Goal: Task Accomplishment & Management: Manage account settings

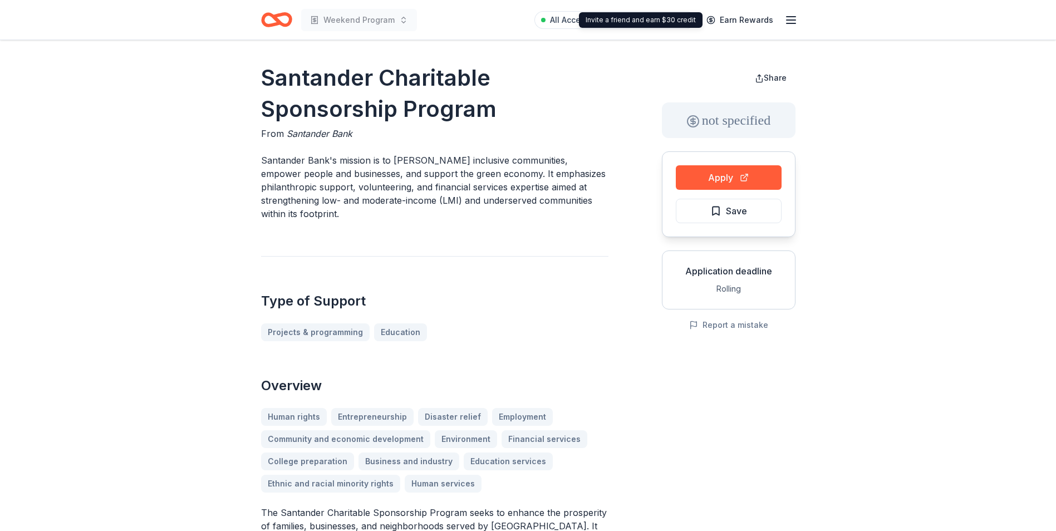
click at [788, 17] on icon "button" at bounding box center [790, 19] width 13 height 13
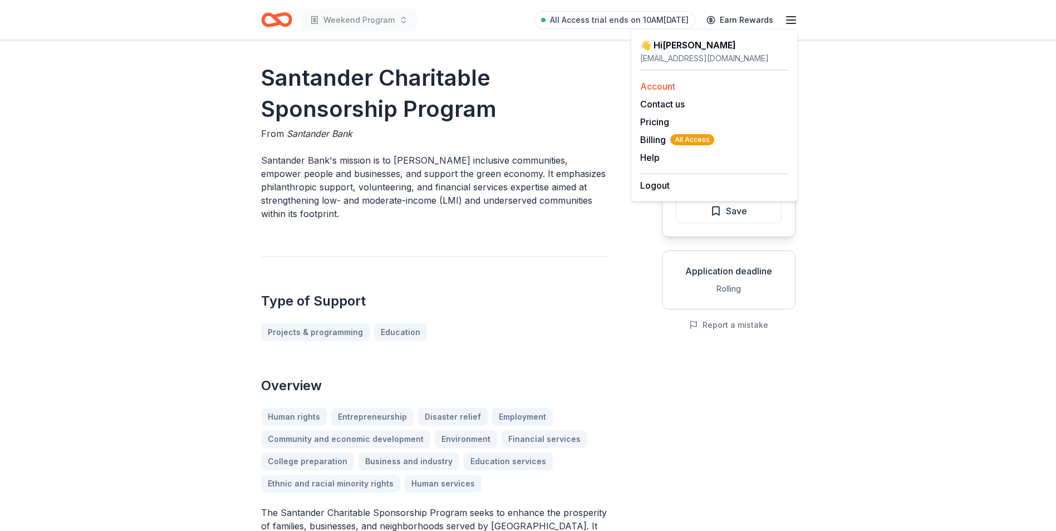
click at [662, 86] on link "Account" at bounding box center [657, 86] width 35 height 11
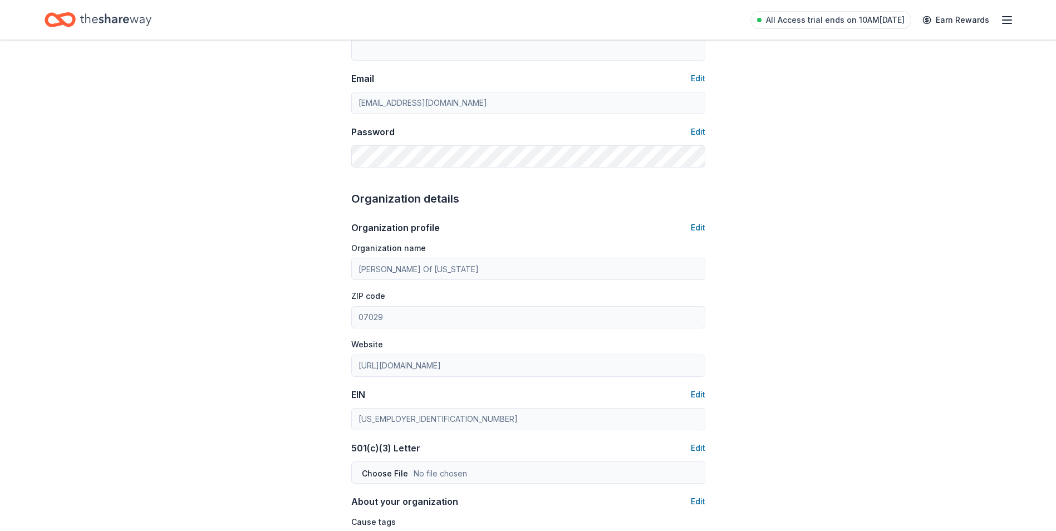
scroll to position [223, 0]
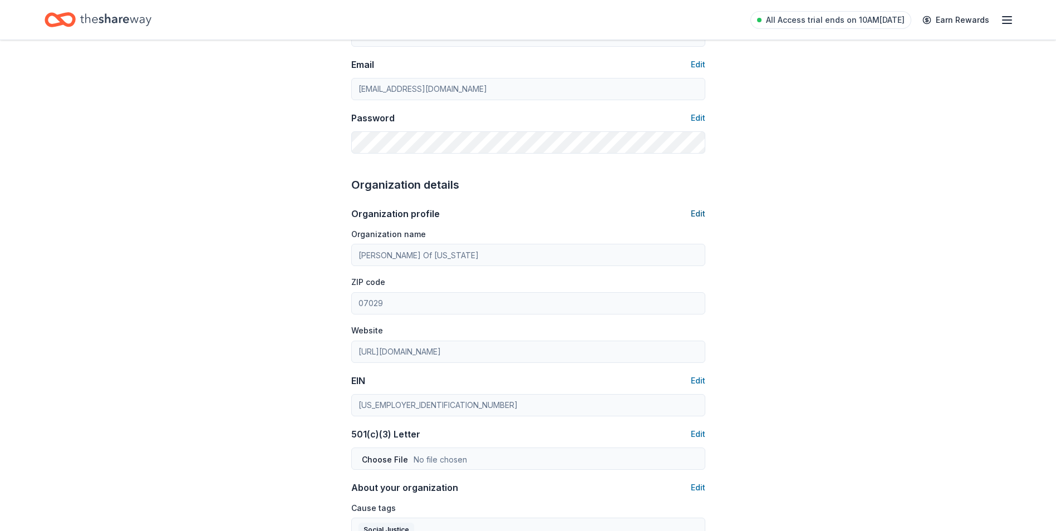
click at [692, 214] on button "Edit" at bounding box center [698, 213] width 14 height 13
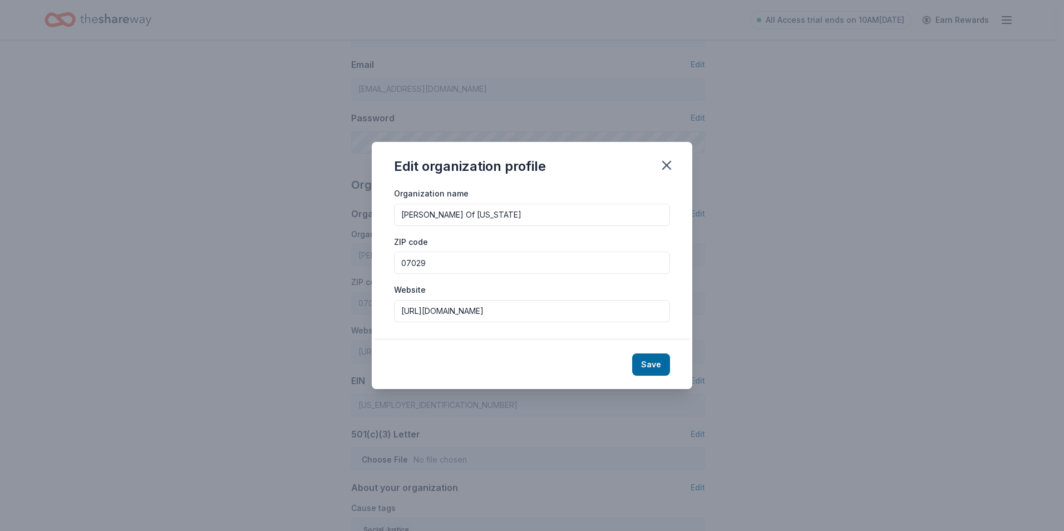
drag, startPoint x: 551, startPoint y: 211, endPoint x: 377, endPoint y: 204, distance: 173.7
click at [377, 204] on div "Organization name [PERSON_NAME] Of [US_STATE] ZIP code 07029 Website [URL][DOMA…" at bounding box center [532, 263] width 321 height 154
type input "I Am His Voice"
click at [437, 252] on input "07029" at bounding box center [532, 263] width 276 height 22
type input "07072"
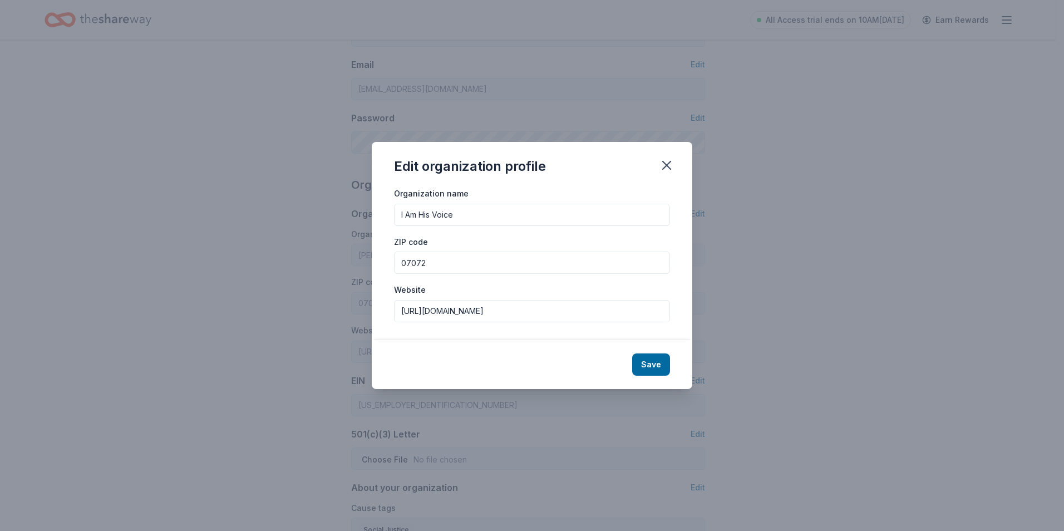
drag, startPoint x: 554, startPoint y: 316, endPoint x: 272, endPoint y: 280, distance: 284.3
click at [272, 280] on div "Edit organization profile Organization name I Am His Voice ZIP code 07072 Websi…" at bounding box center [532, 265] width 1064 height 531
click at [650, 368] on button "Save" at bounding box center [651, 364] width 38 height 22
type input "I Am His Voice"
type input "07072"
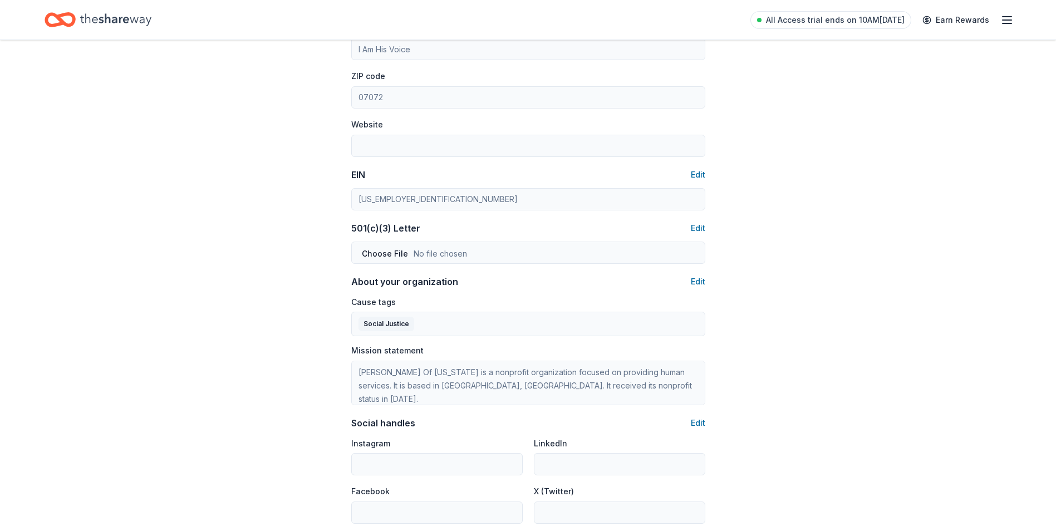
scroll to position [501, 0]
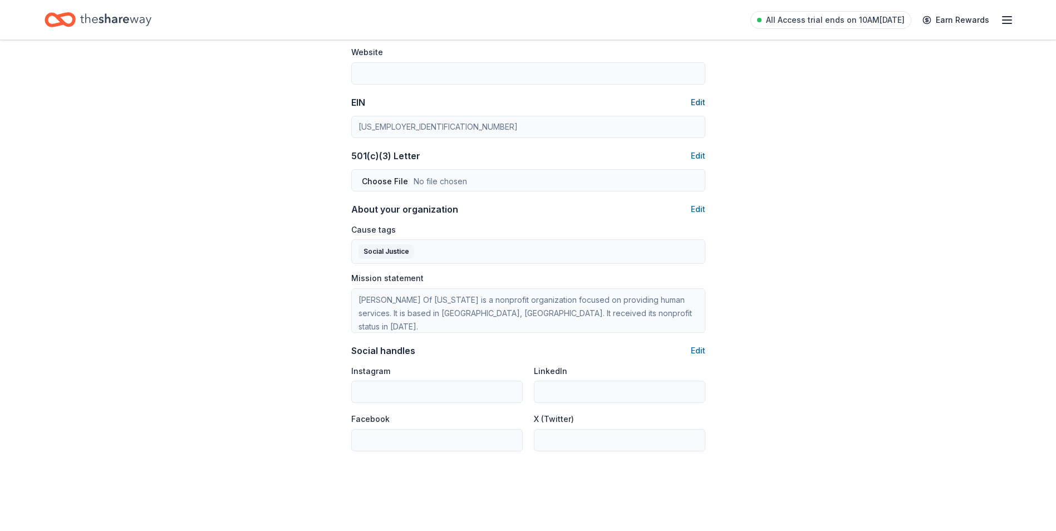
click at [699, 103] on button "Edit" at bounding box center [698, 102] width 14 height 13
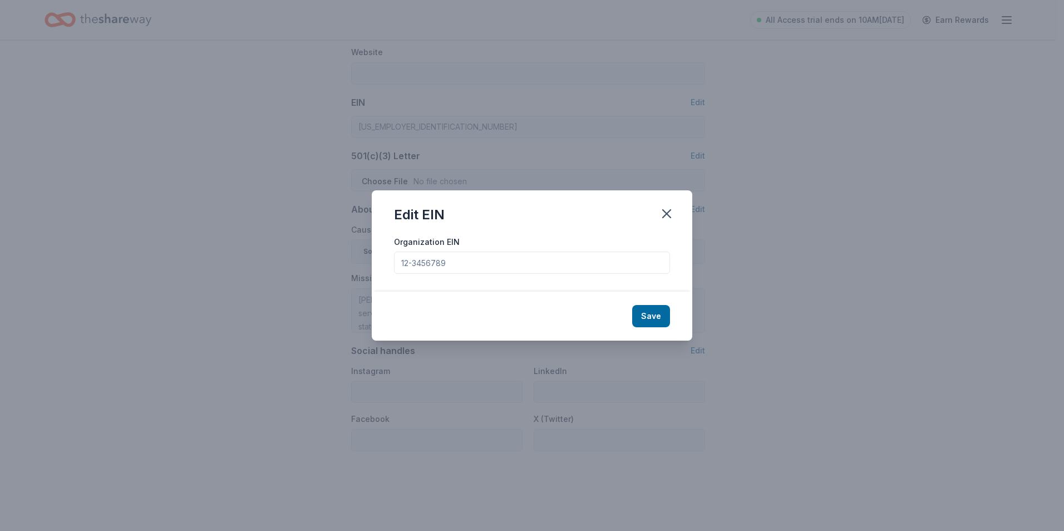
drag, startPoint x: 472, startPoint y: 262, endPoint x: 391, endPoint y: 261, distance: 81.8
click at [391, 261] on div "Organization EIN" at bounding box center [532, 263] width 321 height 57
drag, startPoint x: 474, startPoint y: 260, endPoint x: 392, endPoint y: 258, distance: 81.8
click at [392, 258] on div "Organization EIN" at bounding box center [532, 263] width 321 height 57
type input "[US_EMPLOYER_IDENTIFICATION_NUMBER]"
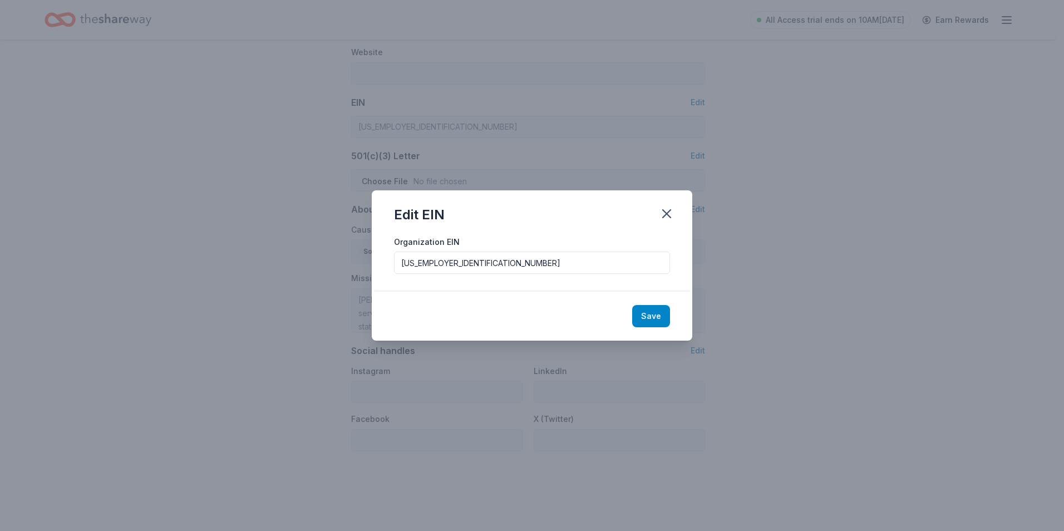
click at [645, 318] on button "Save" at bounding box center [651, 316] width 38 height 22
type input "[US_EMPLOYER_IDENTIFICATION_NUMBER]"
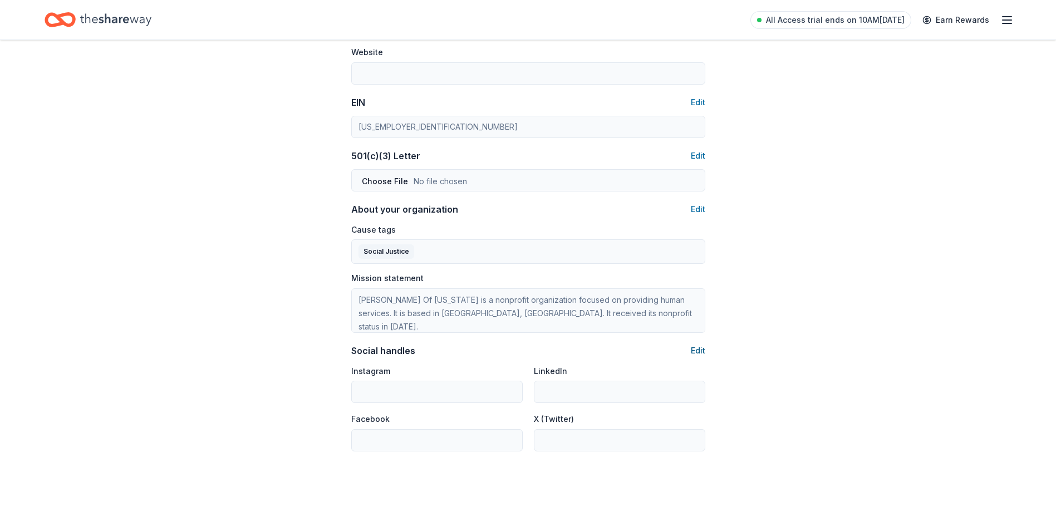
click at [698, 352] on button "Edit" at bounding box center [698, 350] width 14 height 13
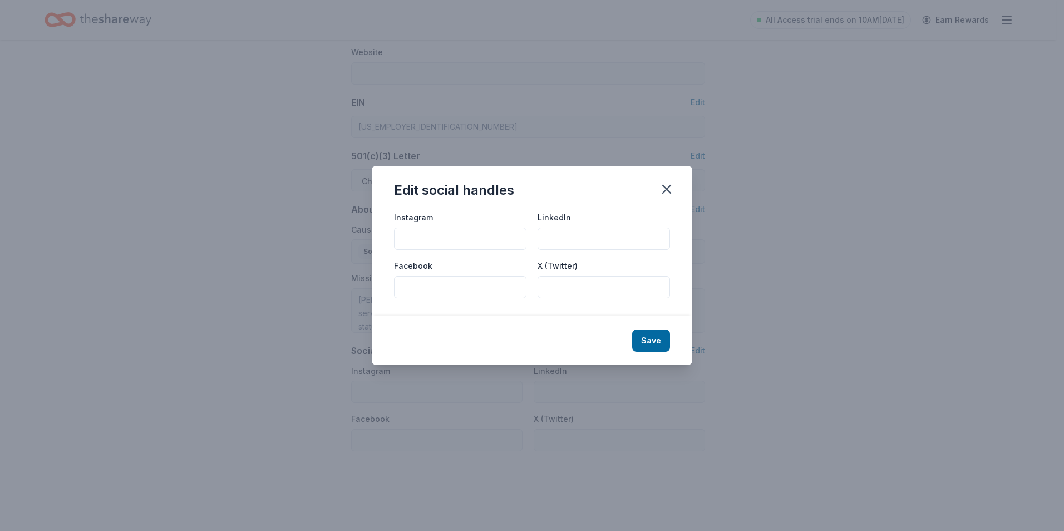
click at [438, 240] on input "Instagram" at bounding box center [460, 239] width 132 height 22
type input "_iamhisvoice"
click at [483, 284] on input "Facebook" at bounding box center [460, 287] width 132 height 22
paste input "[URL][DOMAIN_NAME]"
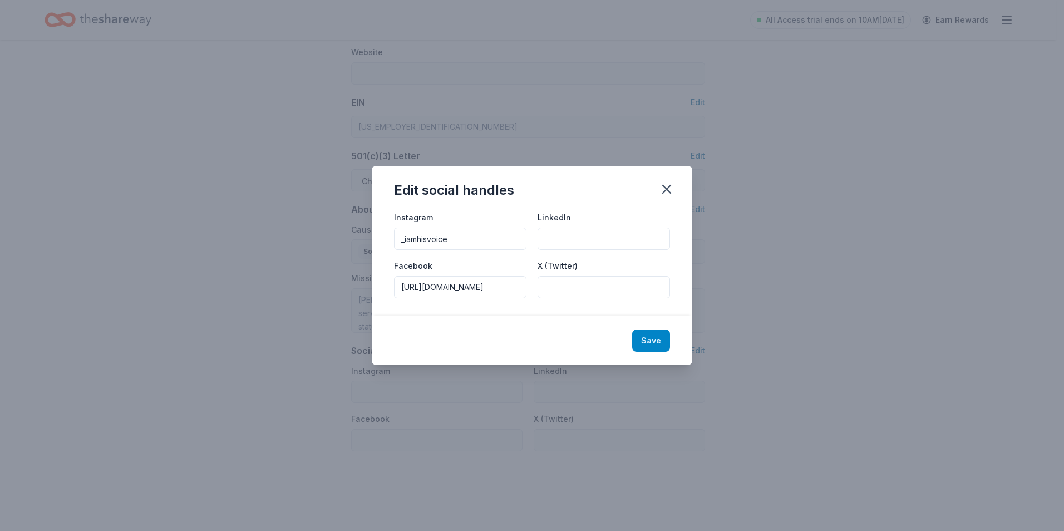
type input "[URL][DOMAIN_NAME]"
click at [660, 338] on button "Save" at bounding box center [651, 340] width 38 height 22
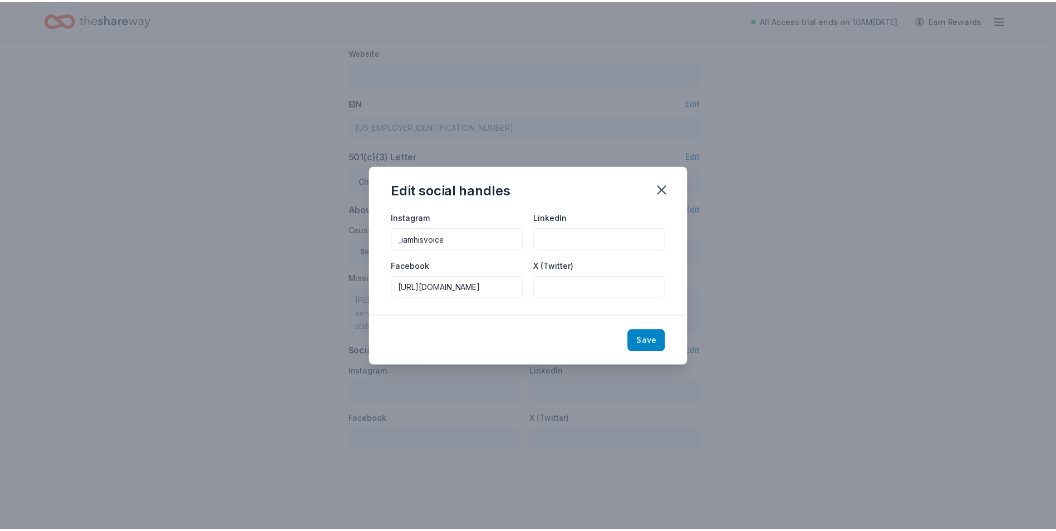
scroll to position [0, 0]
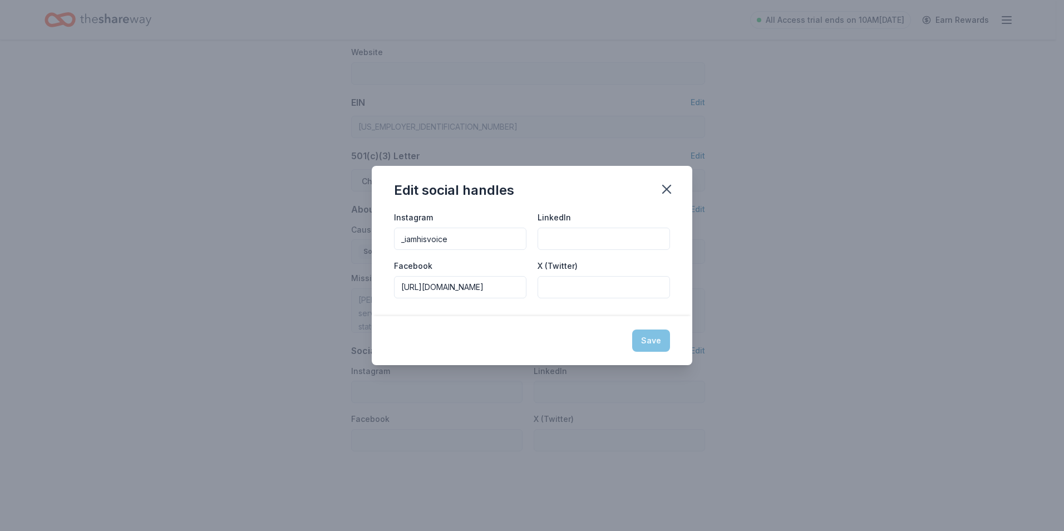
type input "_iamhisvoice"
type input "[URL][DOMAIN_NAME]"
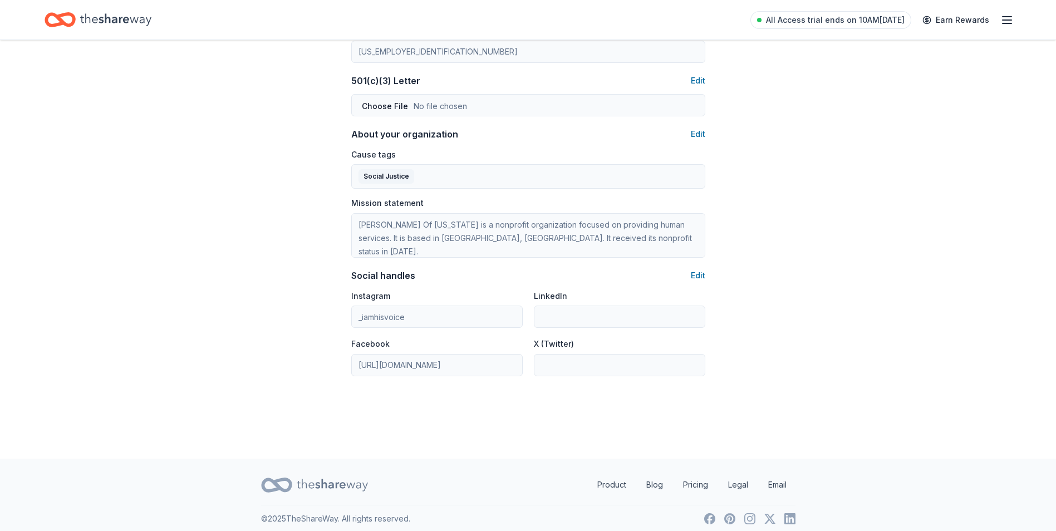
scroll to position [584, 0]
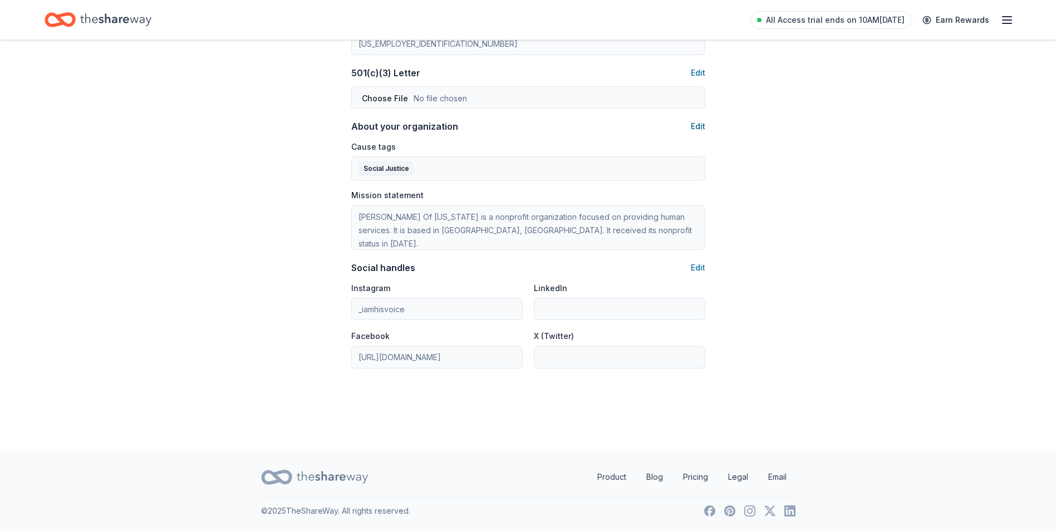
click at [701, 129] on button "Edit" at bounding box center [698, 126] width 14 height 13
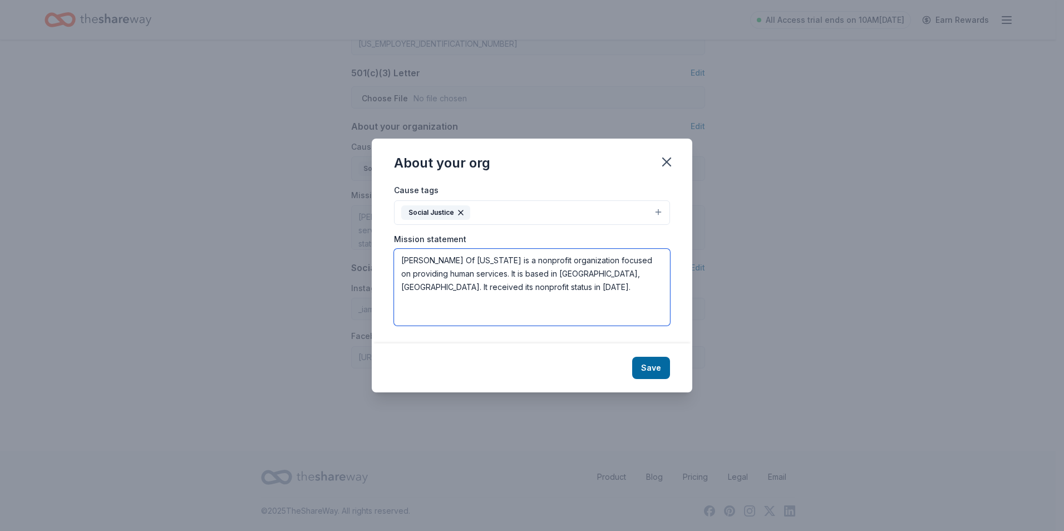
drag, startPoint x: 462, startPoint y: 260, endPoint x: 416, endPoint y: 261, distance: 46.8
click at [408, 259] on textarea "[PERSON_NAME] Of [US_STATE] is a nonprofit organization focused on providing hu…" at bounding box center [532, 287] width 276 height 77
drag, startPoint x: 505, startPoint y: 258, endPoint x: 371, endPoint y: 255, distance: 133.6
click at [371, 255] on div "About your org Cause tags Social Justice Mission statement [PERSON_NAME] Of [US…" at bounding box center [532, 265] width 1064 height 531
drag, startPoint x: 543, startPoint y: 274, endPoint x: 514, endPoint y: 277, distance: 29.0
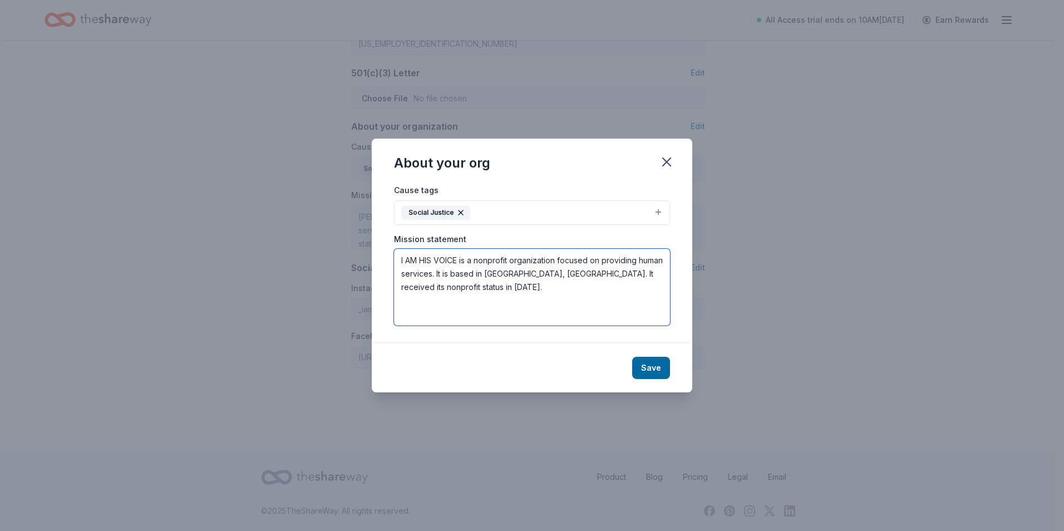
click at [514, 277] on textarea "I AM HIS VOICE is a nonprofit organization focused on providing human services.…" at bounding box center [532, 287] width 276 height 77
drag, startPoint x: 450, startPoint y: 285, endPoint x: 434, endPoint y: 284, distance: 16.2
click at [434, 284] on textarea "I AM HIS VOICE is a nonprofit organization focused on providing human services.…" at bounding box center [532, 287] width 276 height 77
type textarea "I AM HIS VOICE is a nonprofit organization focused on providing human services.…"
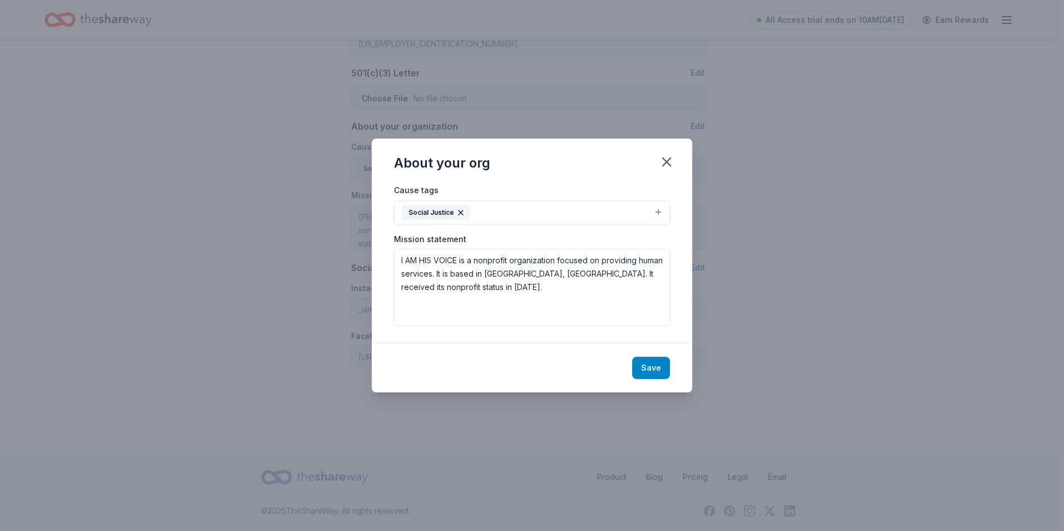
click at [662, 364] on button "Save" at bounding box center [651, 368] width 38 height 22
type textarea "I AM HIS VOICE is a nonprofit organization focused on providing human services.…"
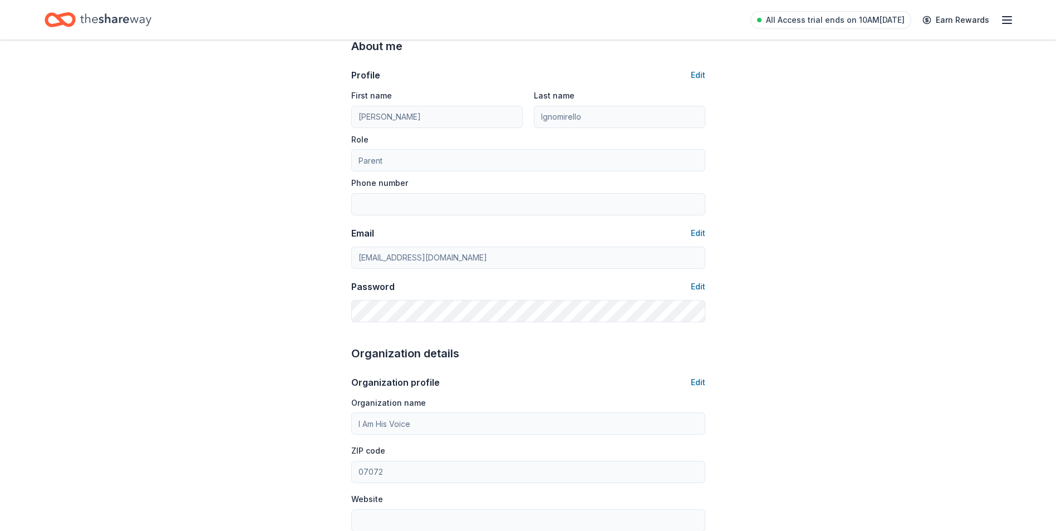
scroll to position [56, 0]
